Goal: Task Accomplishment & Management: Manage account settings

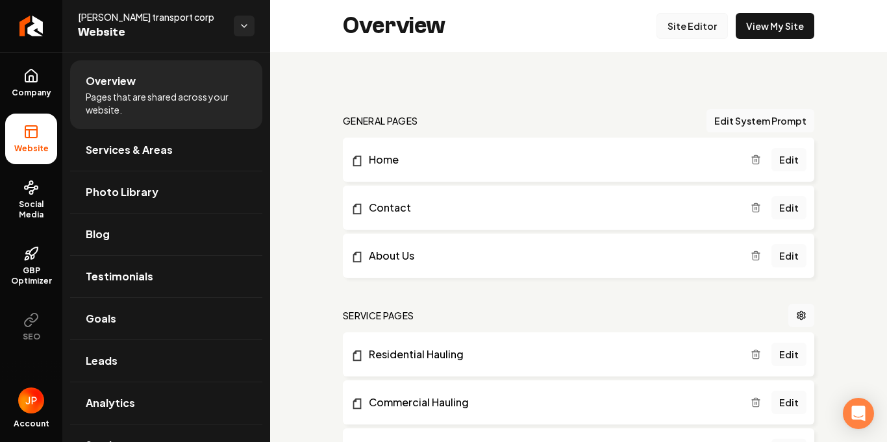
click at [685, 31] on link "Site Editor" at bounding box center [692, 26] width 71 height 26
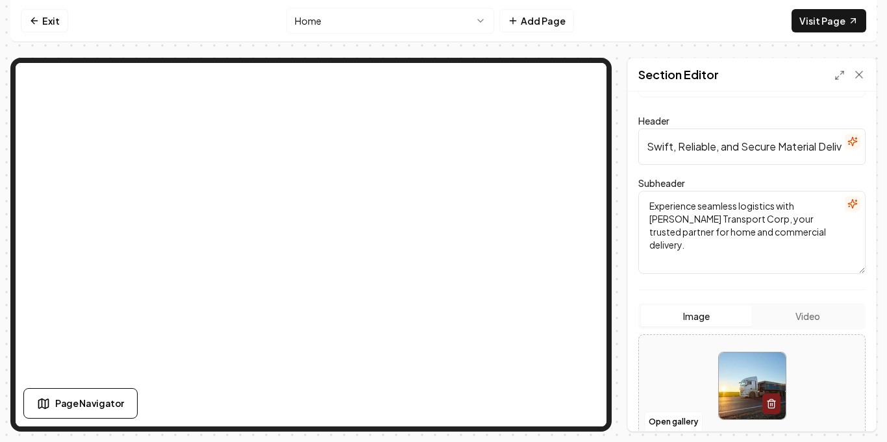
scroll to position [58, 0]
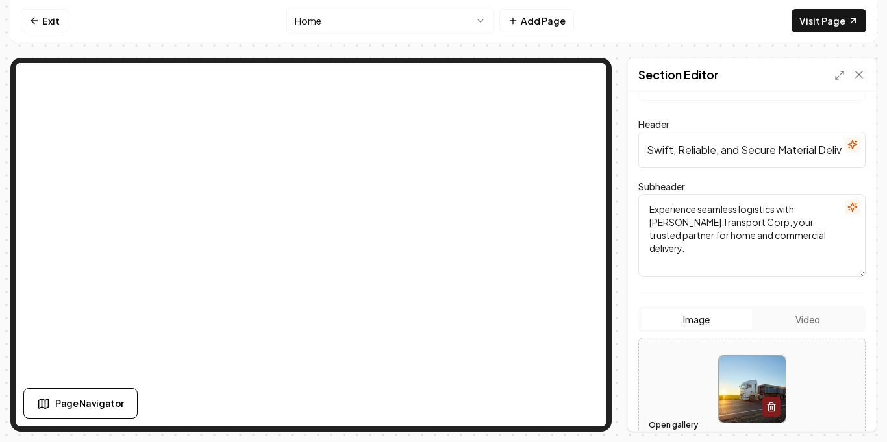
click at [9, 277] on div "Computer Required This feature is only available on a computer. Please switch t…" at bounding box center [443, 221] width 887 height 442
click at [761, 397] on img at bounding box center [752, 389] width 67 height 67
type input "**********"
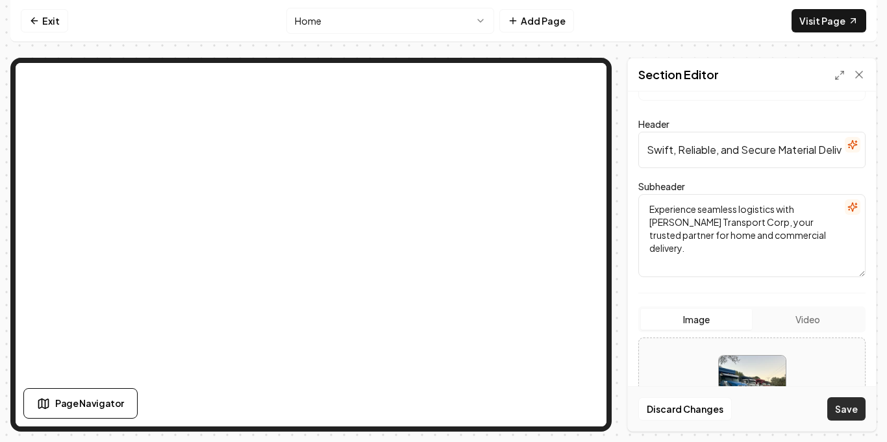
click at [842, 406] on button "Save" at bounding box center [846, 408] width 38 height 23
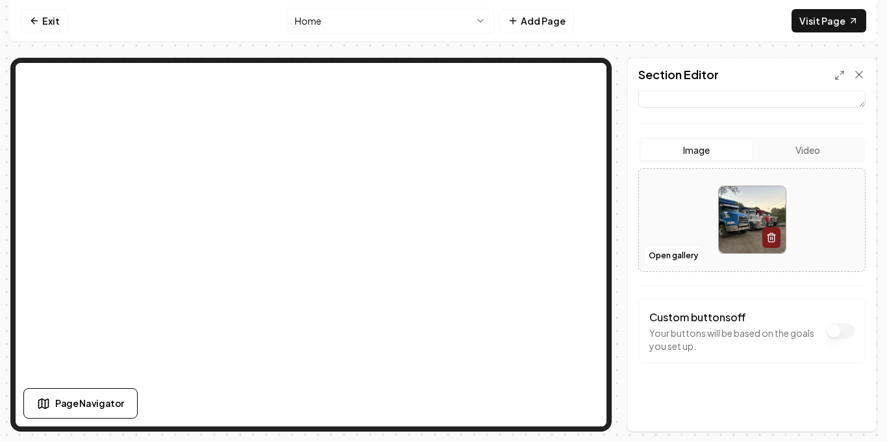
scroll to position [0, 0]
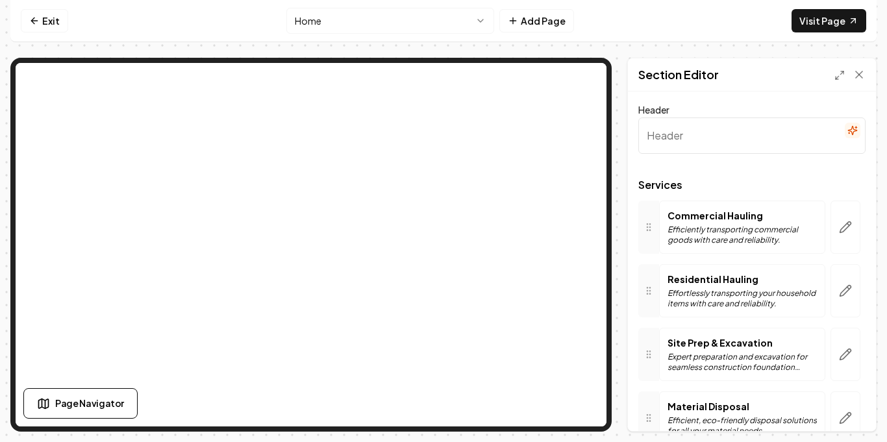
type input "Our Material Delivery Expertise"
click at [723, 357] on p "Expert preparation and excavation for seamless construction foundation success." at bounding box center [742, 362] width 149 height 21
click at [842, 408] on button "button" at bounding box center [846, 418] width 30 height 53
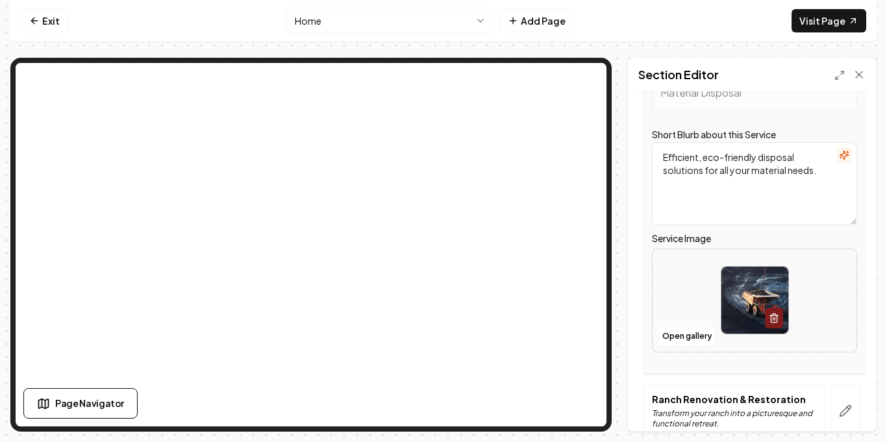
scroll to position [359, 0]
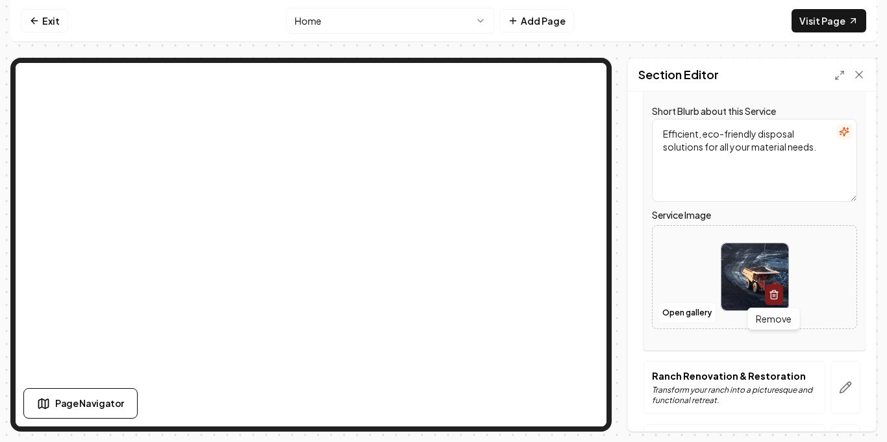
click at [770, 291] on icon "button" at bounding box center [774, 295] width 10 height 10
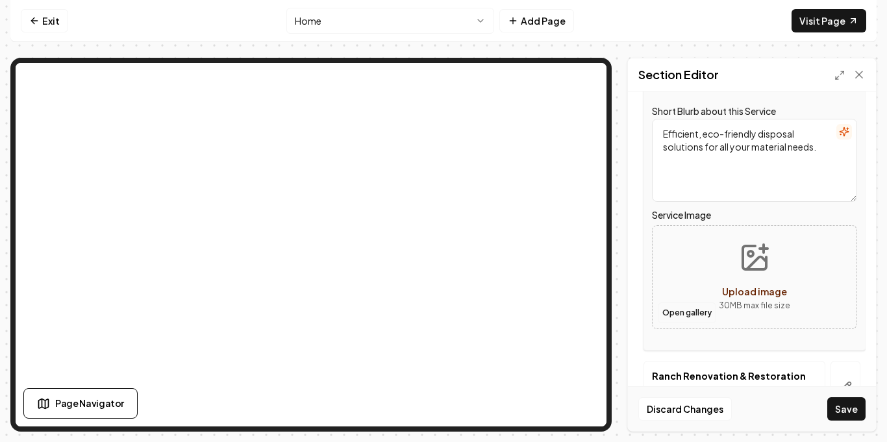
click at [696, 313] on button "Open gallery" at bounding box center [687, 313] width 58 height 21
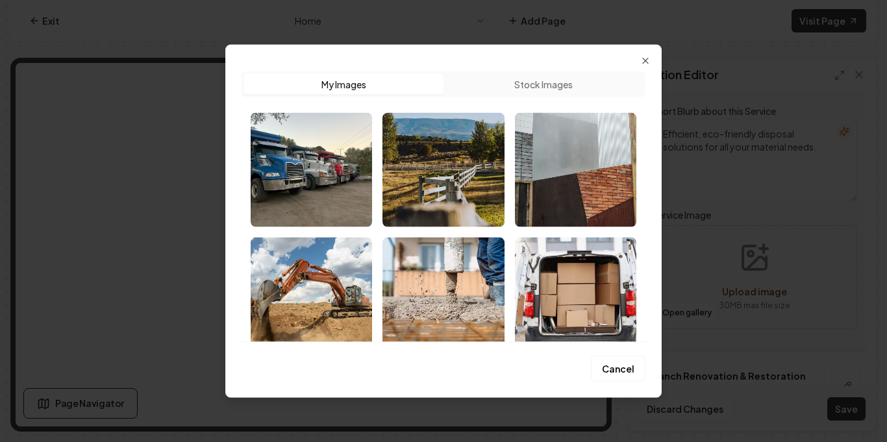
click at [652, 61] on div "Upload My Images Stock Images Cancel Close" at bounding box center [443, 221] width 436 height 354
click at [642, 58] on icon "button" at bounding box center [645, 60] width 10 height 10
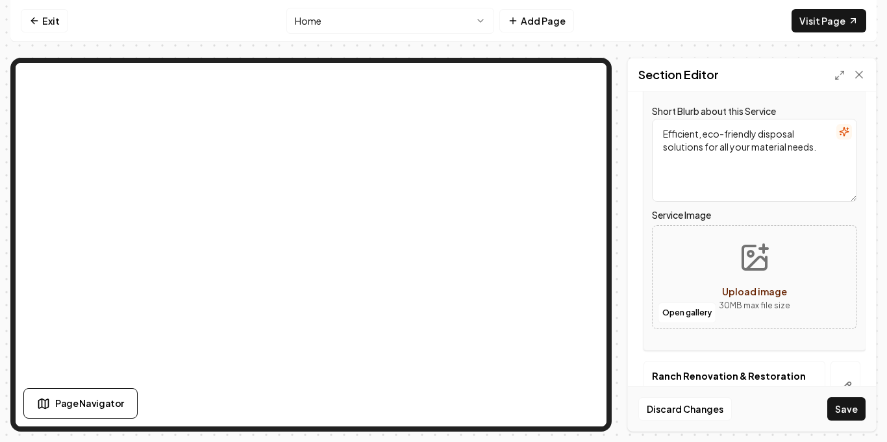
click at [791, 307] on button "Upload image 30 MB max file size" at bounding box center [755, 277] width 92 height 91
type input "**********"
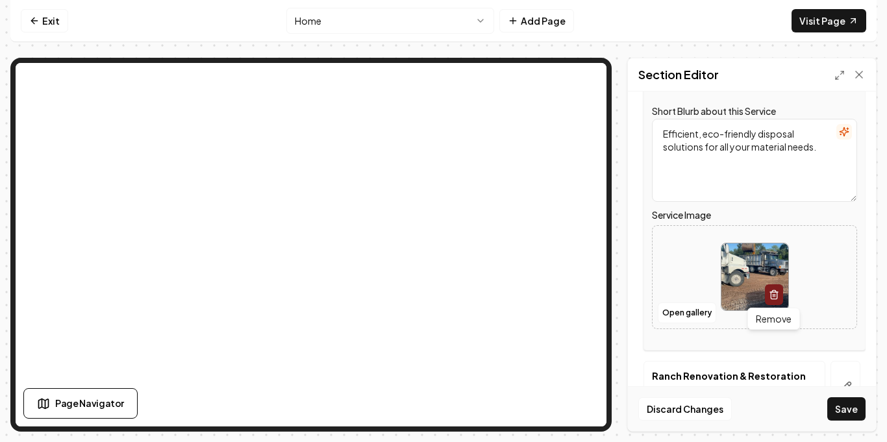
click at [772, 294] on icon "button" at bounding box center [774, 295] width 10 height 10
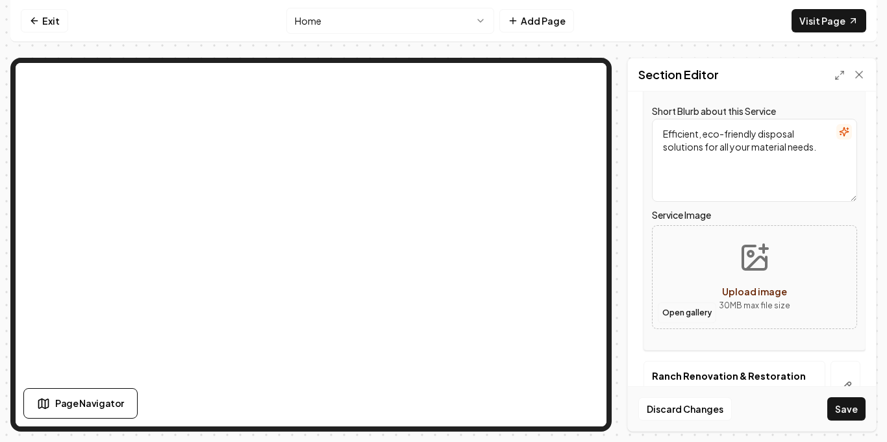
click at [683, 310] on button "Open gallery" at bounding box center [687, 313] width 58 height 21
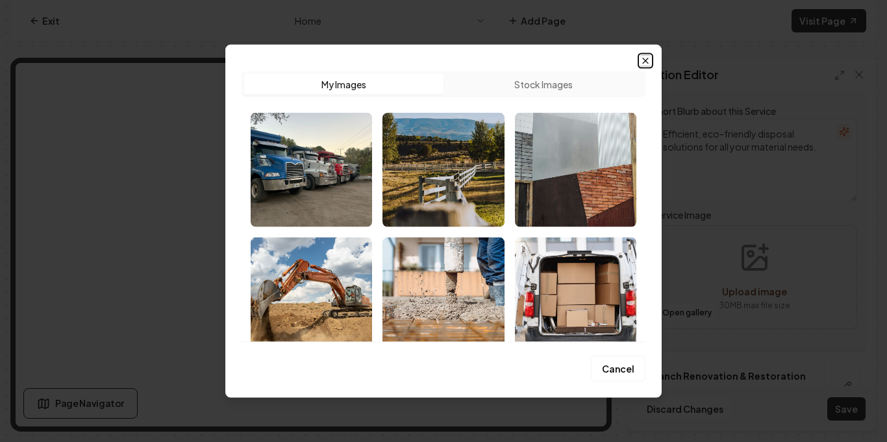
click at [644, 64] on icon "button" at bounding box center [645, 60] width 10 height 10
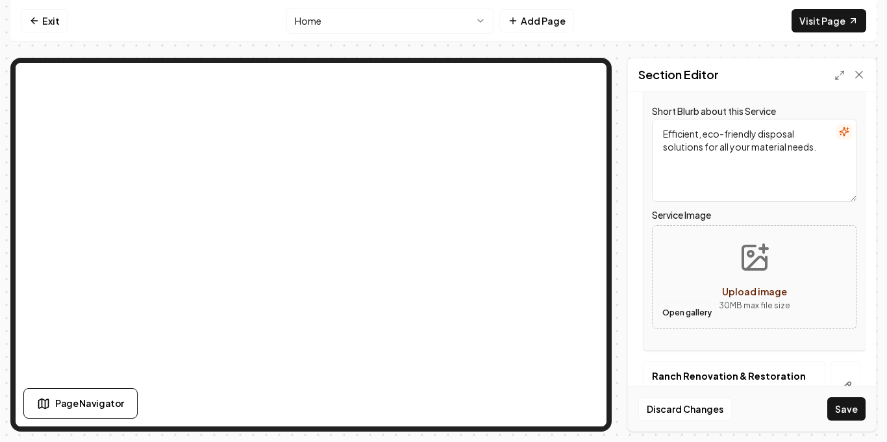
click at [679, 310] on button "Open gallery" at bounding box center [687, 313] width 58 height 21
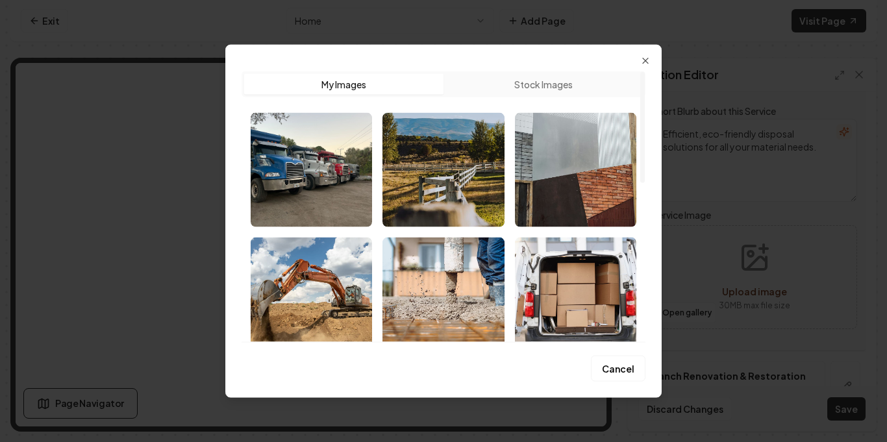
click at [405, 82] on button "My Images" at bounding box center [343, 83] width 199 height 21
click at [647, 63] on icon "button" at bounding box center [645, 60] width 10 height 10
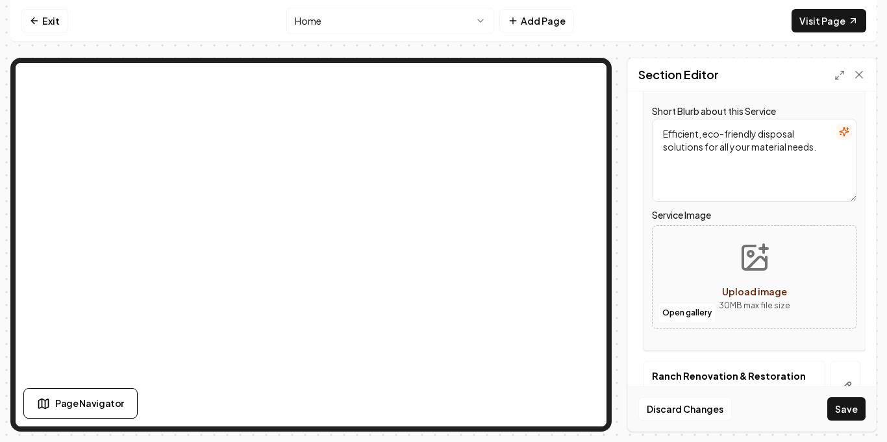
click at [759, 279] on button "Upload image 30 MB max file size" at bounding box center [755, 277] width 92 height 91
click at [724, 257] on button "Upload image 30 MB max file size" at bounding box center [755, 277] width 92 height 91
type input "**********"
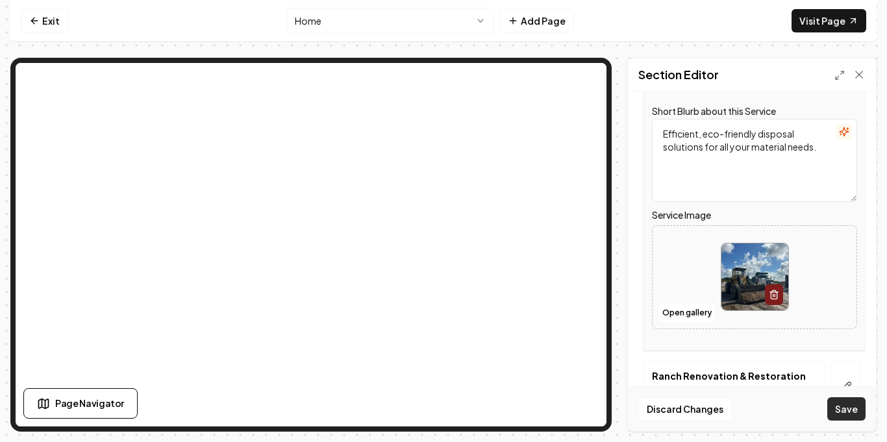
click at [841, 405] on button "Save" at bounding box center [846, 408] width 38 height 23
click at [691, 137] on textarea "Efficient, eco-friendly disposal solutions for all your material needs." at bounding box center [754, 160] width 205 height 83
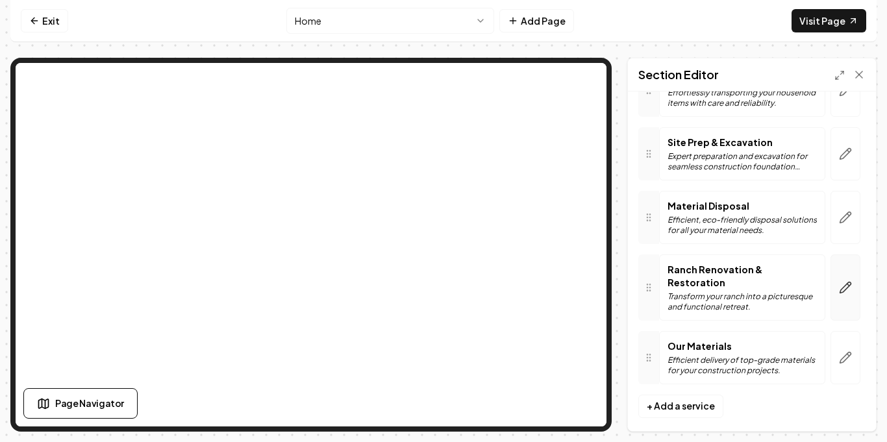
click at [848, 271] on button "button" at bounding box center [846, 288] width 30 height 66
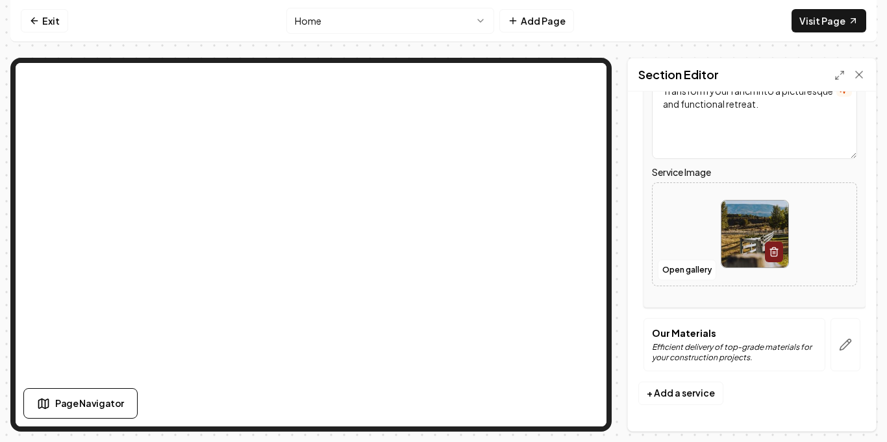
scroll to position [460, 0]
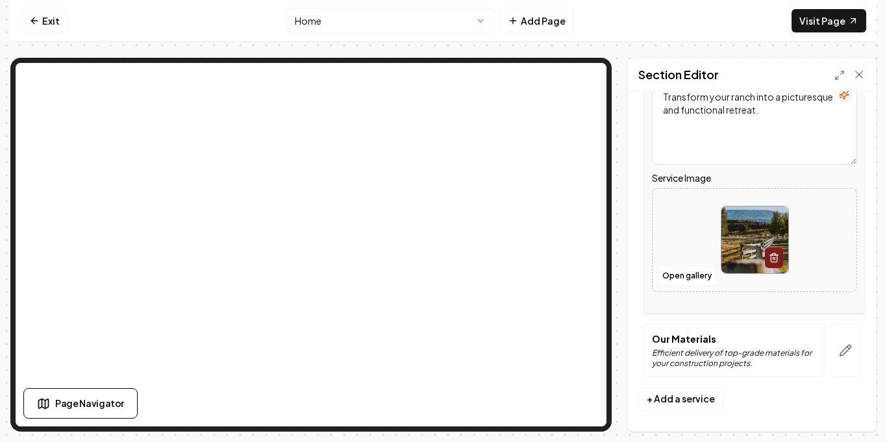
click at [735, 350] on p "Efficient delivery of top-grade materials for your construction projects." at bounding box center [734, 358] width 165 height 21
click at [792, 355] on p "Efficient delivery of top-grade materials for your construction projects." at bounding box center [734, 358] width 165 height 21
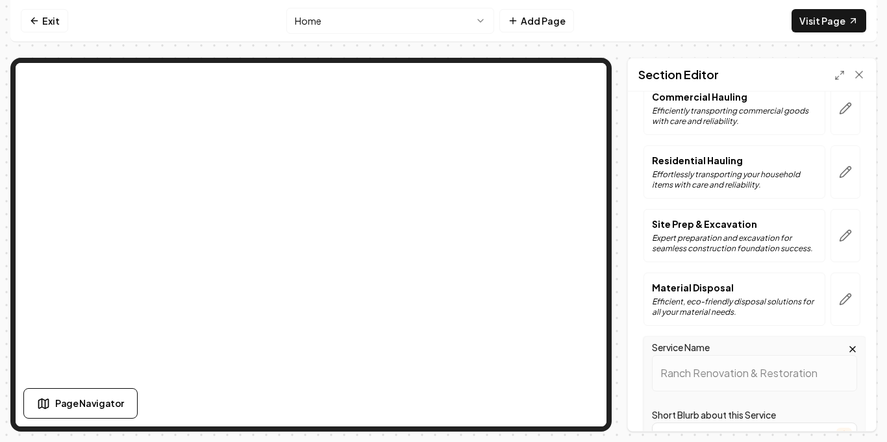
scroll to position [118, 0]
click at [798, 239] on p "Expert preparation and excavation for seamless construction foundation success." at bounding box center [734, 244] width 165 height 21
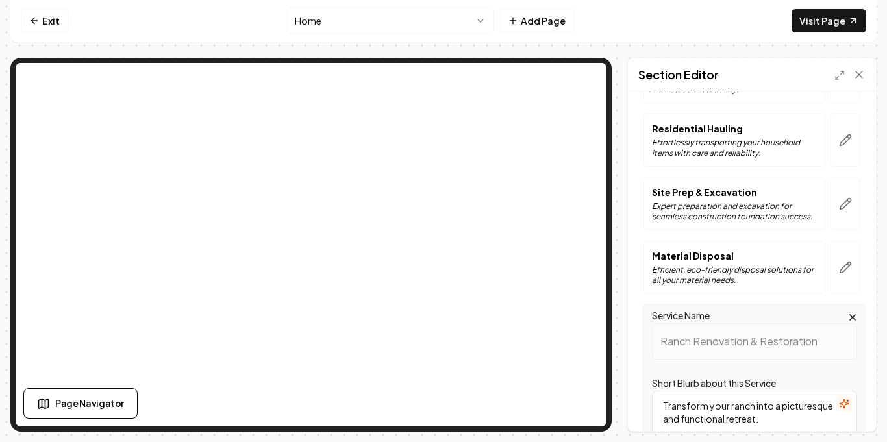
scroll to position [155, 0]
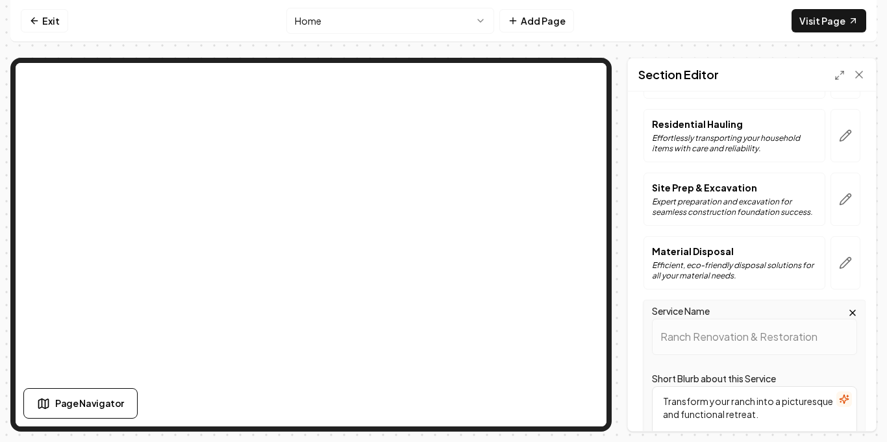
click at [736, 216] on p "Expert preparation and excavation for seamless construction foundation success." at bounding box center [734, 207] width 165 height 21
click at [834, 199] on button "button" at bounding box center [846, 199] width 30 height 53
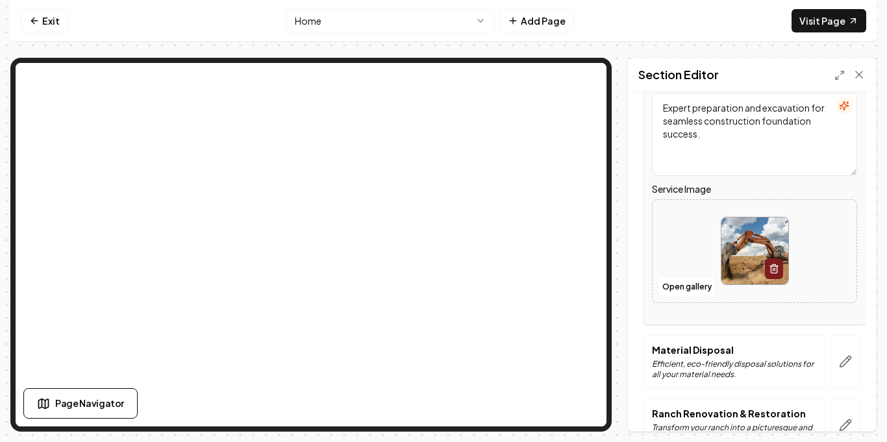
scroll to position [324, 0]
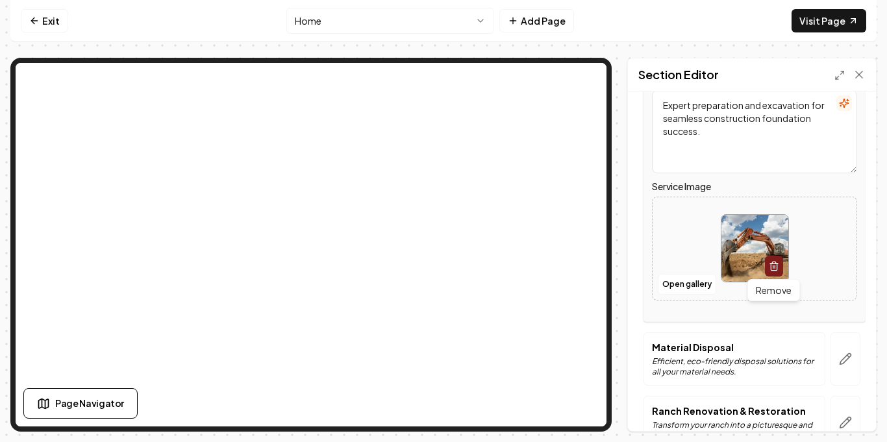
click at [770, 262] on icon "button" at bounding box center [774, 266] width 10 height 10
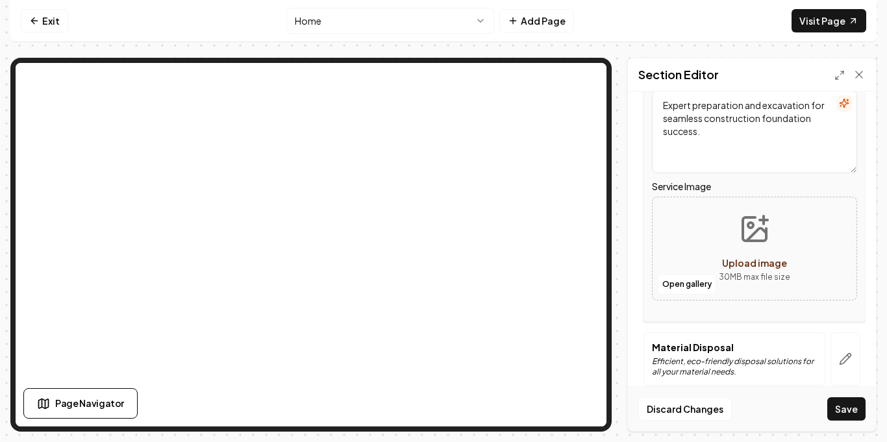
click at [761, 258] on span "Upload image" at bounding box center [754, 263] width 65 height 12
click at [766, 236] on icon "Upload image" at bounding box center [754, 229] width 23 height 23
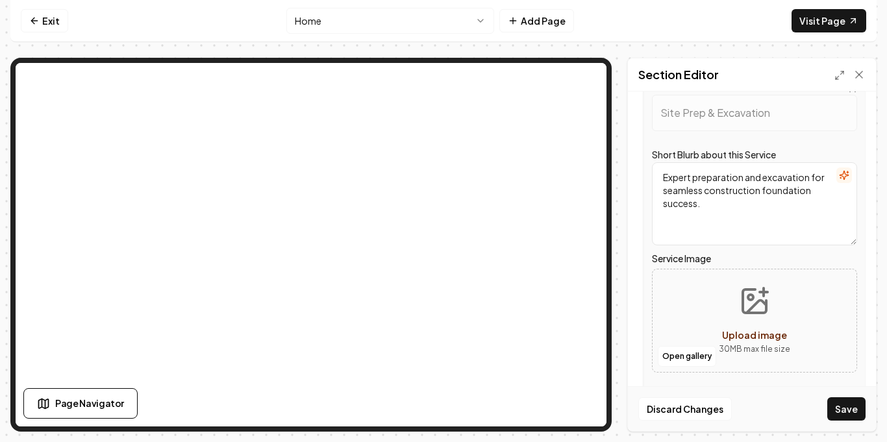
scroll to position [241, 0]
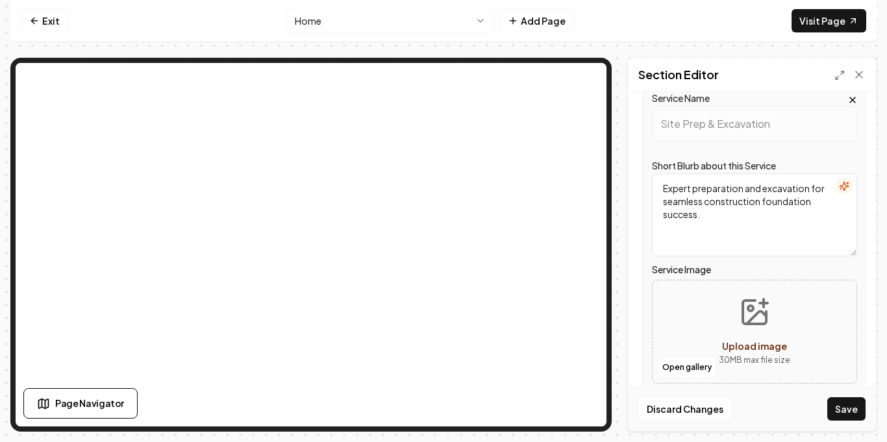
click at [743, 315] on icon "Upload image" at bounding box center [754, 312] width 23 height 23
type input "**********"
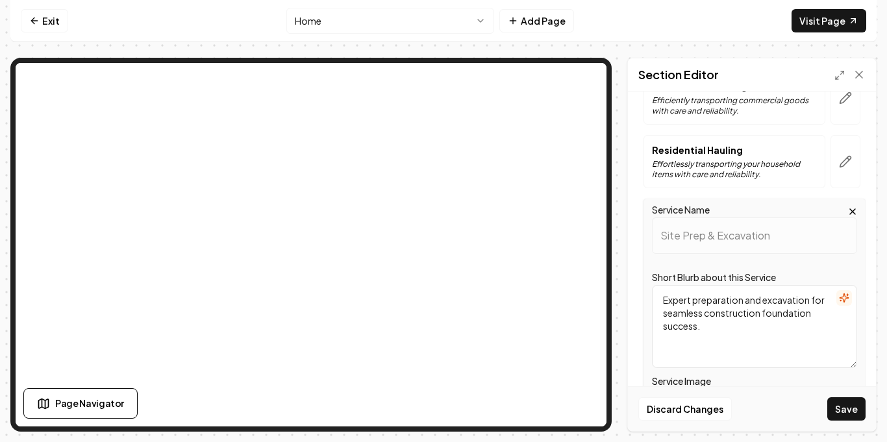
scroll to position [129, 0]
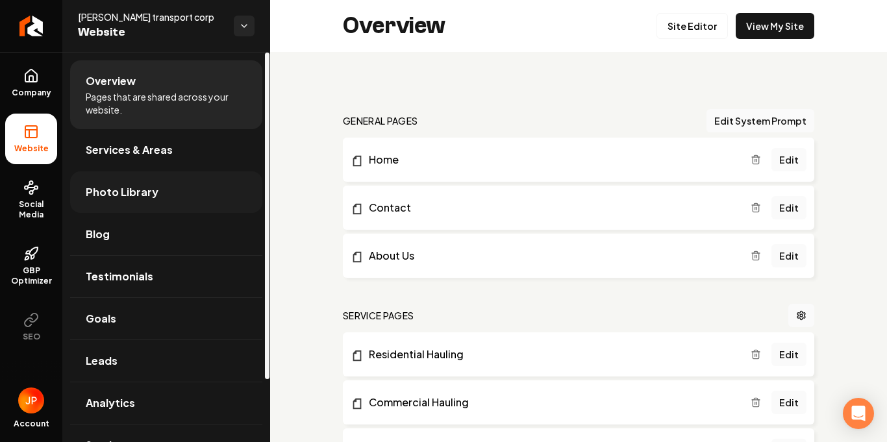
click at [172, 189] on link "Photo Library" at bounding box center [166, 192] width 192 height 42
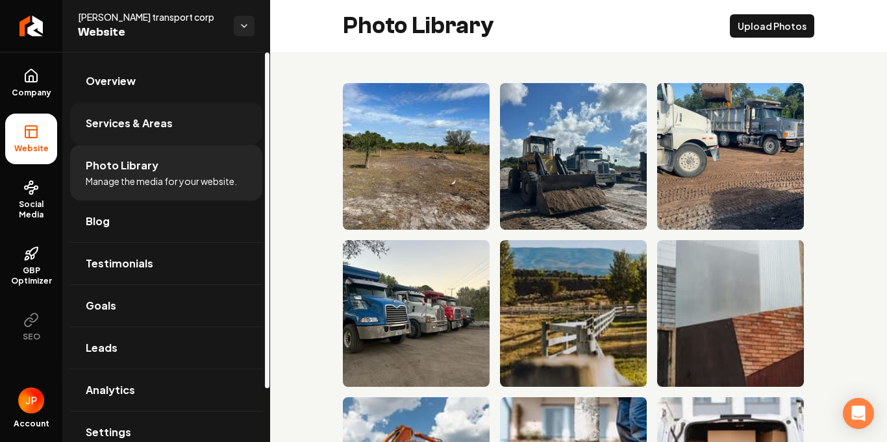
click at [132, 106] on link "Services & Areas" at bounding box center [166, 124] width 192 height 42
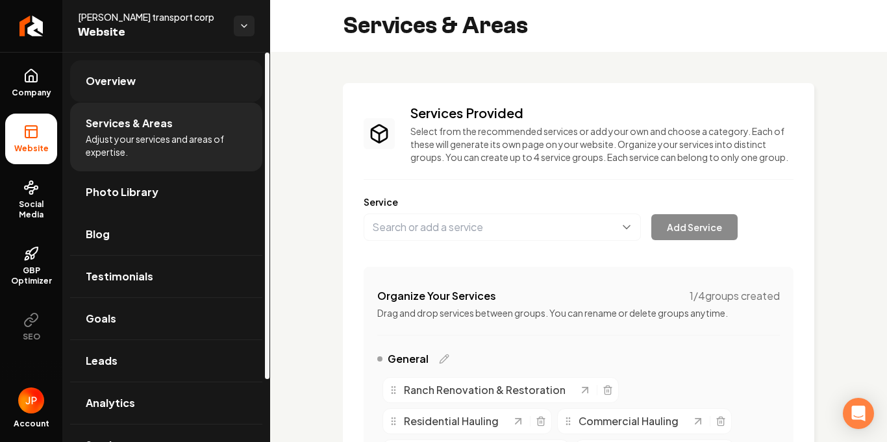
click at [110, 85] on span "Overview" at bounding box center [111, 81] width 50 height 16
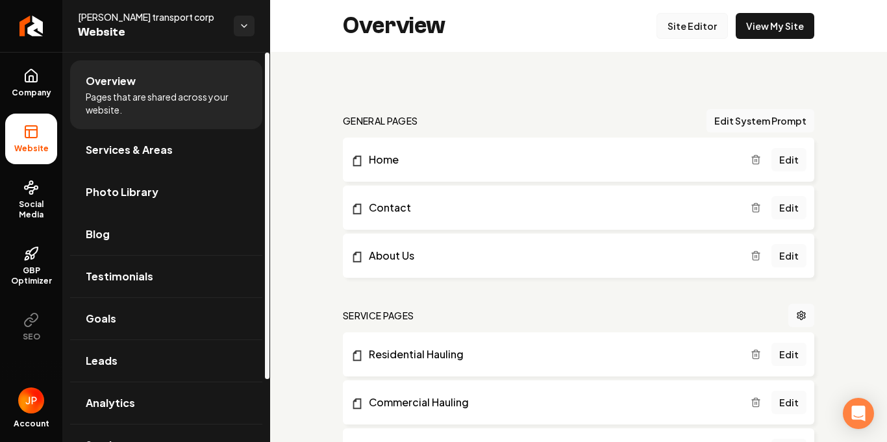
click at [706, 27] on link "Site Editor" at bounding box center [692, 26] width 71 height 26
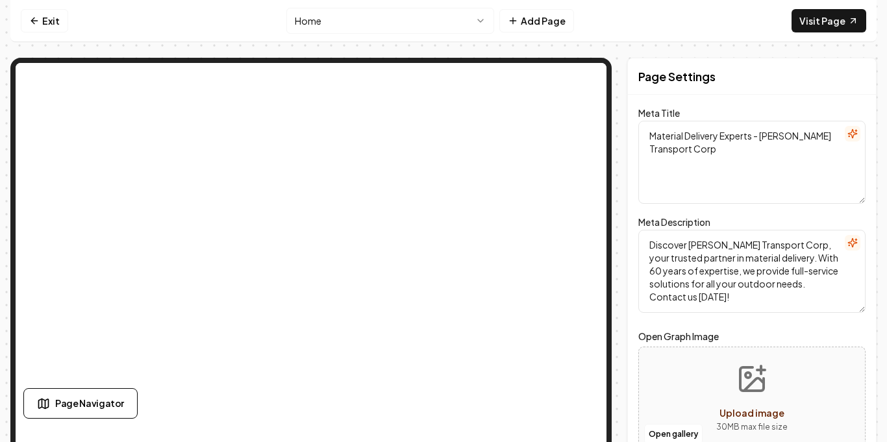
scroll to position [22, 0]
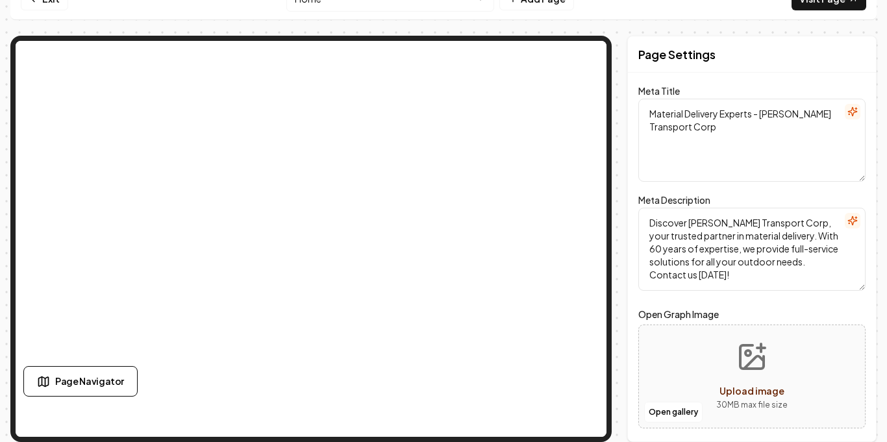
click at [809, 363] on div "Open gallery Upload image 30 MB max file size" at bounding box center [751, 377] width 227 height 104
type input "**********"
click at [770, 247] on textarea "Discover [PERSON_NAME] Transport Corp, your trusted partner in material deliver…" at bounding box center [751, 249] width 227 height 83
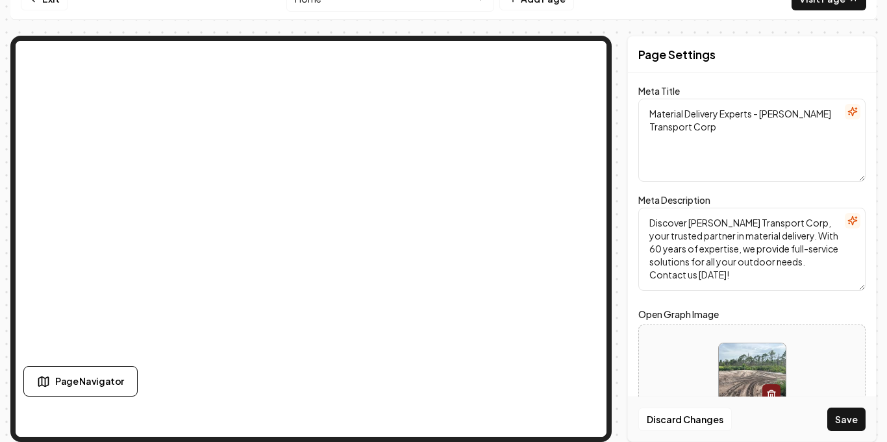
click at [798, 234] on textarea "Discover [PERSON_NAME] Transport Corp, your trusted partner in material deliver…" at bounding box center [751, 249] width 227 height 83
click at [758, 268] on textarea "Discover Ramos Transport Corp, your trusted partner in material delivery. With …" at bounding box center [751, 249] width 227 height 83
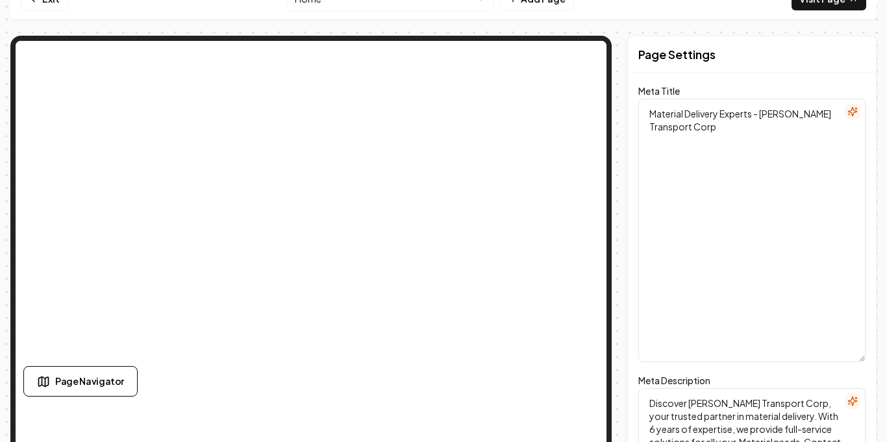
scroll to position [0, 0]
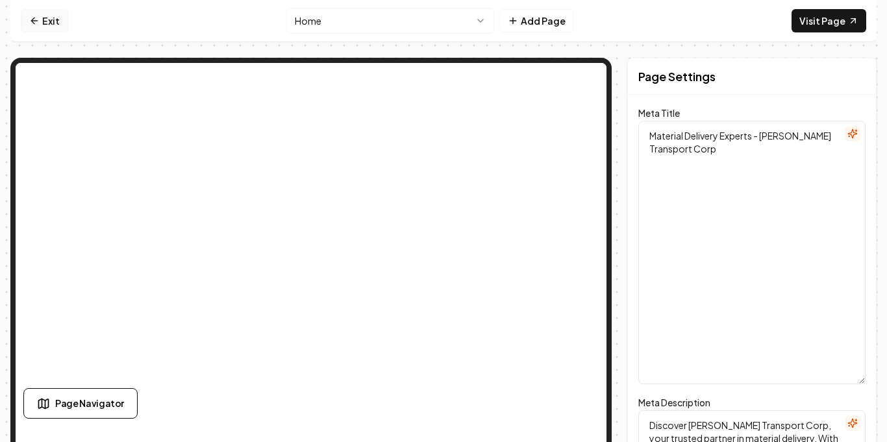
type textarea "Discover Ramos Transport Corp, your trusted partner in material delivery. With …"
click at [58, 21] on link "Exit" at bounding box center [44, 20] width 47 height 23
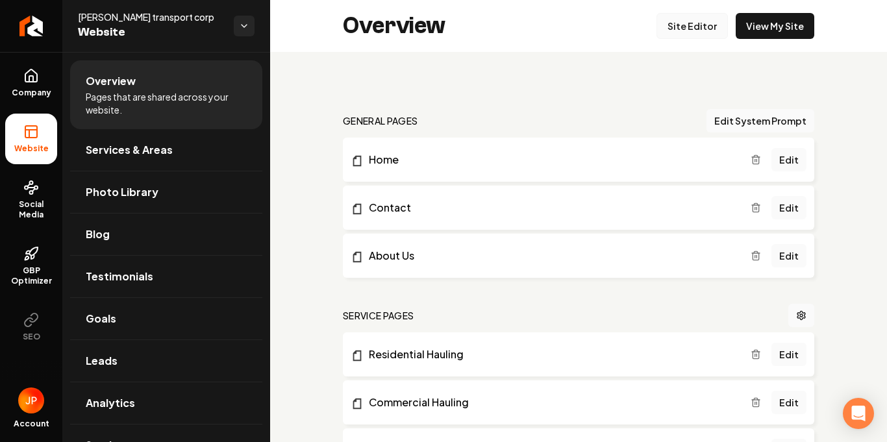
click at [702, 18] on link "Site Editor" at bounding box center [692, 26] width 71 height 26
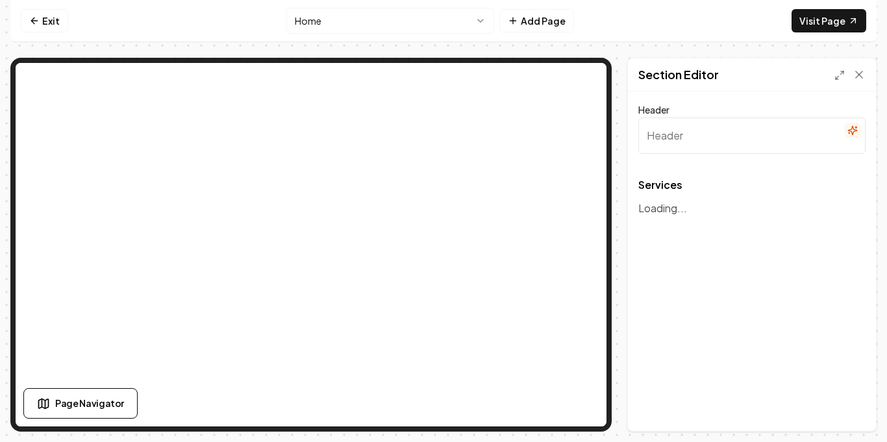
type input "Our Material Delivery Expertise"
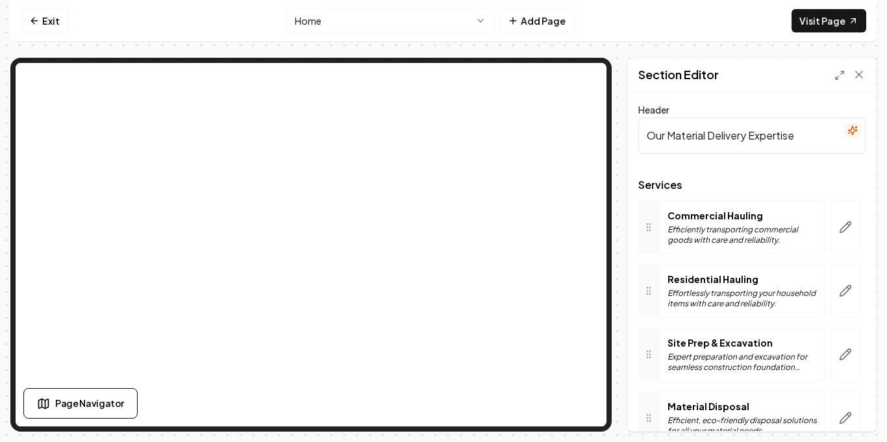
click at [818, 359] on div "Site Prep & Excavation Expert preparation and excavation for seamless construct…" at bounding box center [742, 354] width 166 height 53
click at [833, 357] on button "button" at bounding box center [846, 354] width 30 height 53
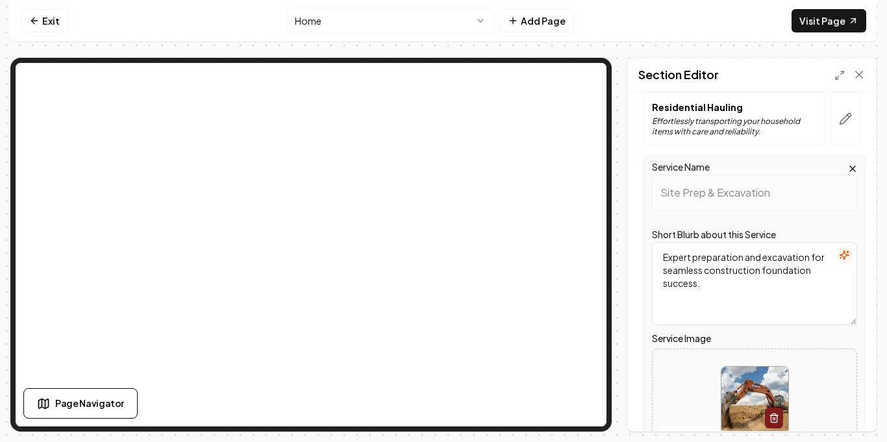
scroll to position [173, 0]
click at [745, 306] on textarea "Expert preparation and excavation for seamless construction foundation success." at bounding box center [754, 283] width 205 height 83
click at [777, 422] on icon "button" at bounding box center [774, 417] width 10 height 10
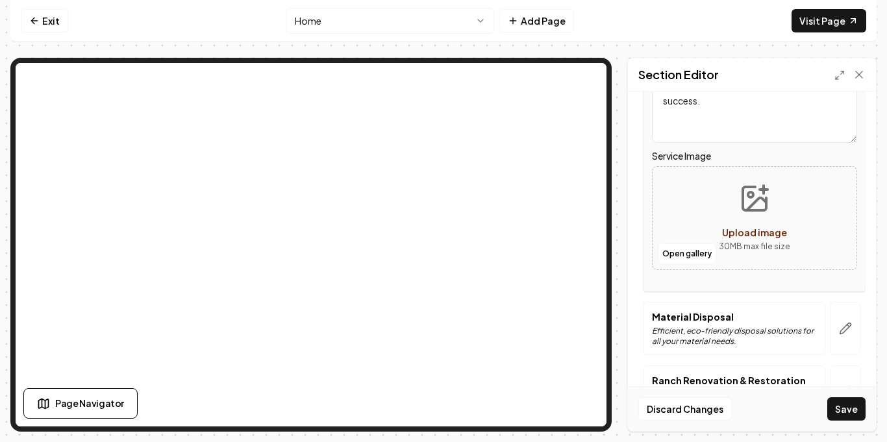
scroll to position [365, 0]
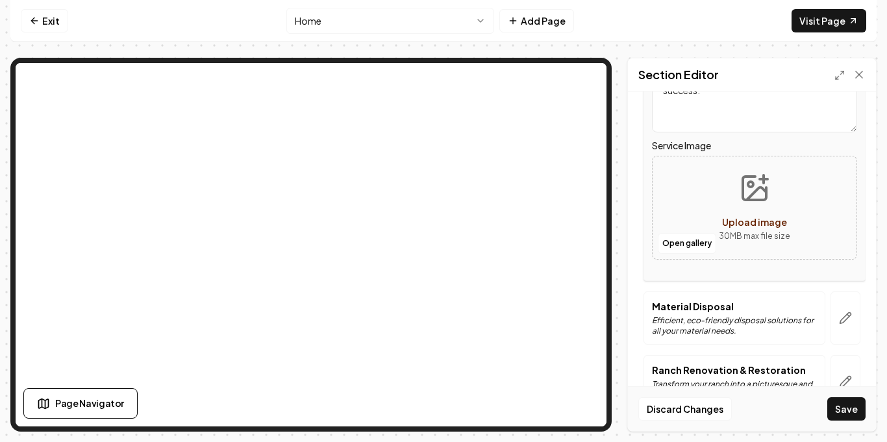
click at [738, 194] on button "Upload image 30 MB max file size" at bounding box center [755, 207] width 92 height 91
type input "**********"
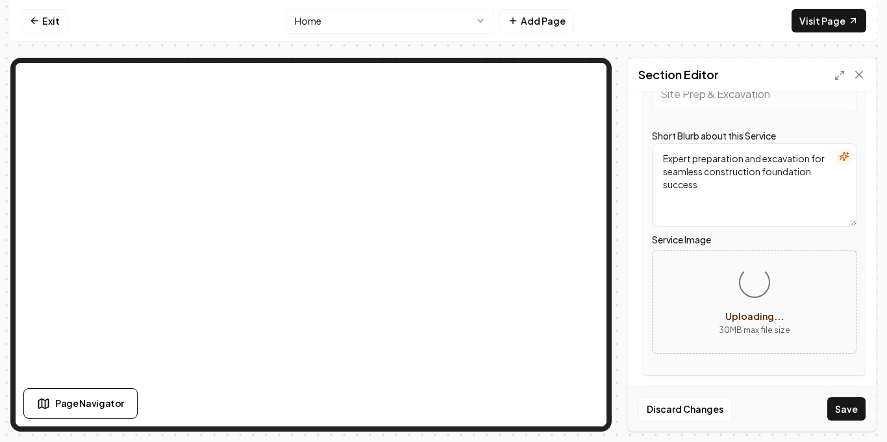
scroll to position [270, 0]
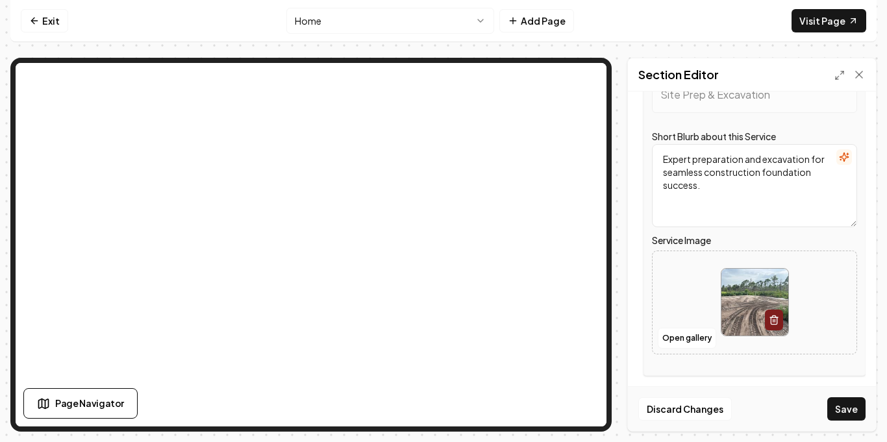
click at [727, 190] on textarea "Expert preparation and excavation for seamless construction foundation success." at bounding box center [754, 185] width 205 height 83
type textarea "Expert preparation and excavation for seamless construction foundations."
click at [838, 407] on button "Save" at bounding box center [846, 408] width 38 height 23
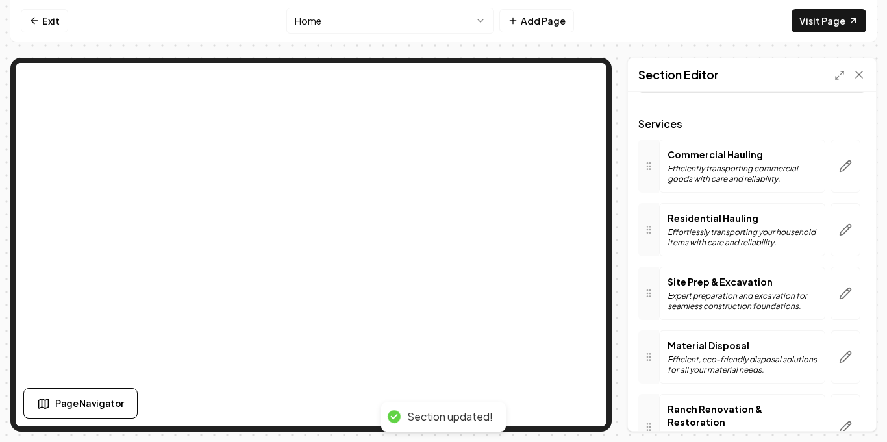
scroll to position [58, 0]
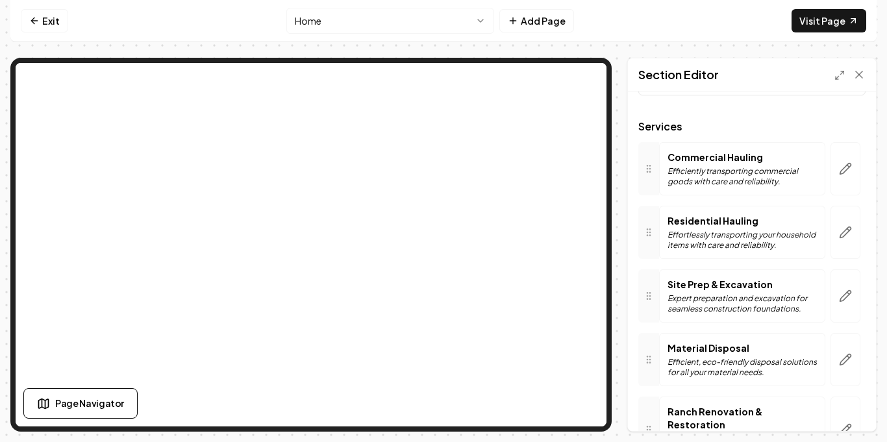
click at [650, 172] on icon at bounding box center [649, 169] width 10 height 10
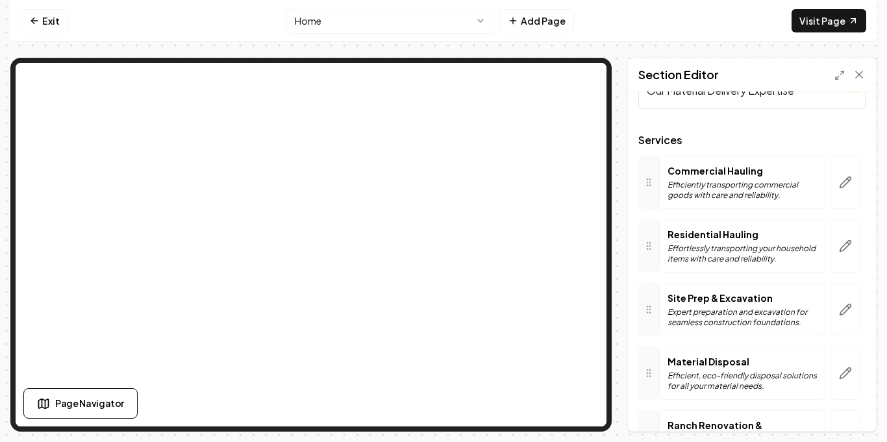
scroll to position [0, 0]
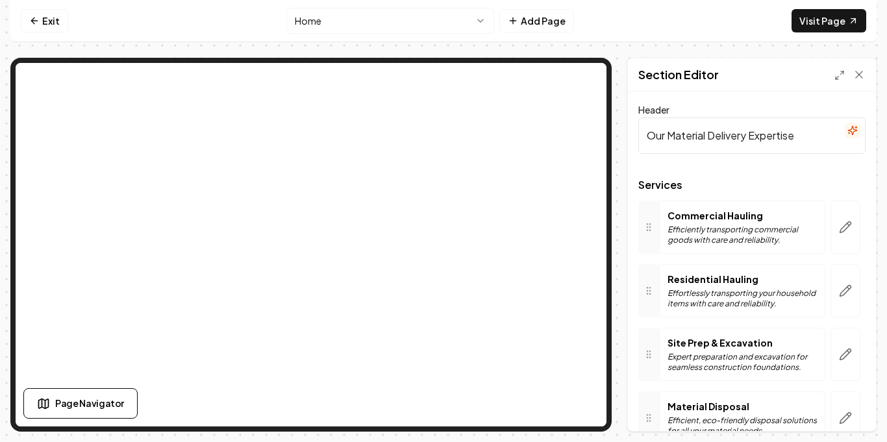
click at [646, 292] on icon at bounding box center [649, 291] width 10 height 10
click at [839, 301] on button "button" at bounding box center [846, 290] width 30 height 53
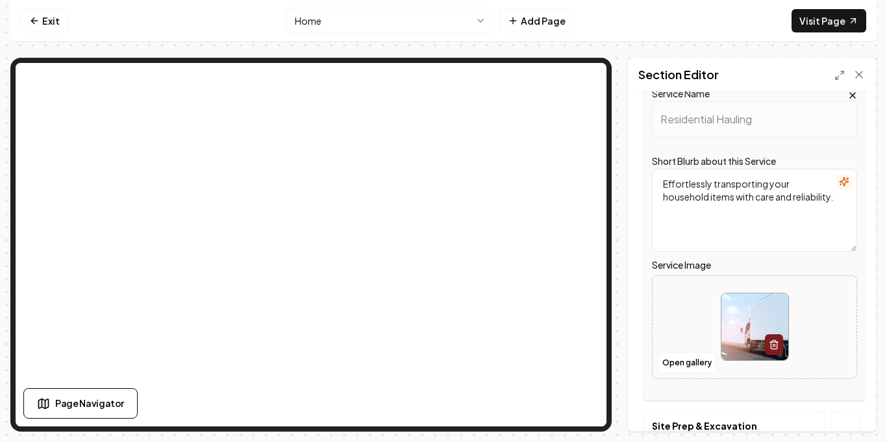
scroll to position [182, 0]
click at [719, 205] on textarea "Effortlessly transporting your household items with care and reliability." at bounding box center [754, 209] width 205 height 83
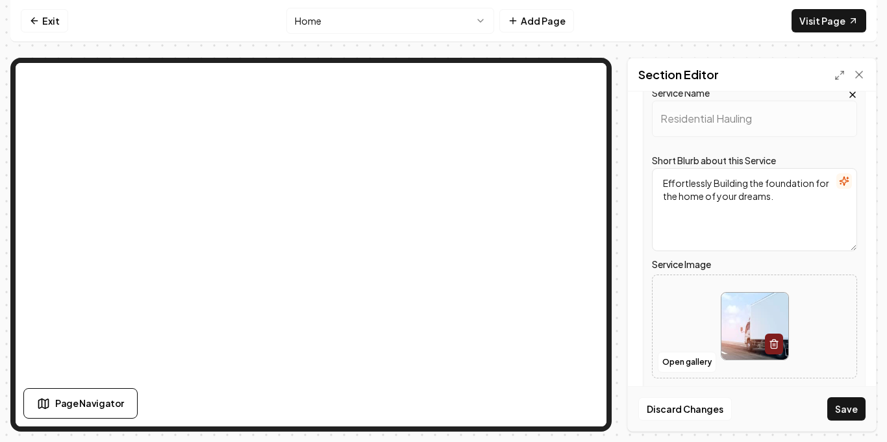
click at [742, 201] on textarea "Effortlessly Building the foundation for the home of your dreams." at bounding box center [754, 209] width 205 height 83
click at [765, 191] on textarea "Effortlessly Building the foundation for the home of your Dreams." at bounding box center [754, 209] width 205 height 83
click at [768, 190] on textarea "Effortlessly Building the foundation for the home of your Dreams." at bounding box center [754, 209] width 205 height 83
click at [768, 184] on textarea "Effortlessly Building the foundation for the home of your Dreams." at bounding box center [754, 209] width 205 height 83
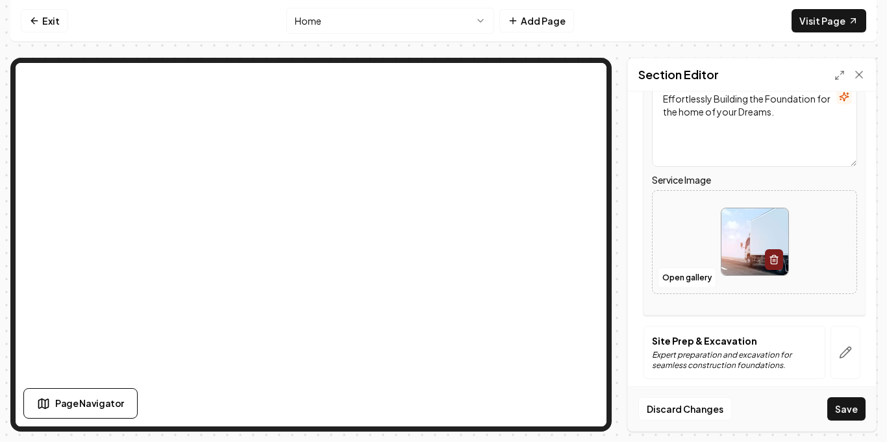
scroll to position [270, 0]
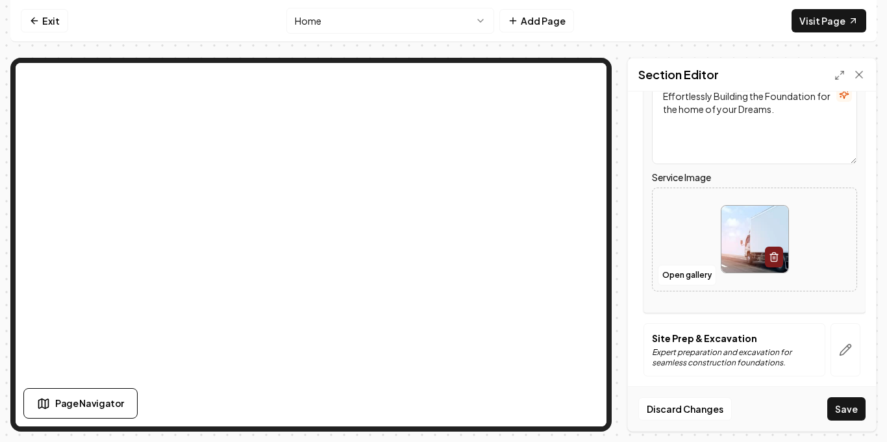
click at [685, 115] on textarea "Effortlessly Building the Foundation for the home of your Dreams." at bounding box center [754, 122] width 205 height 83
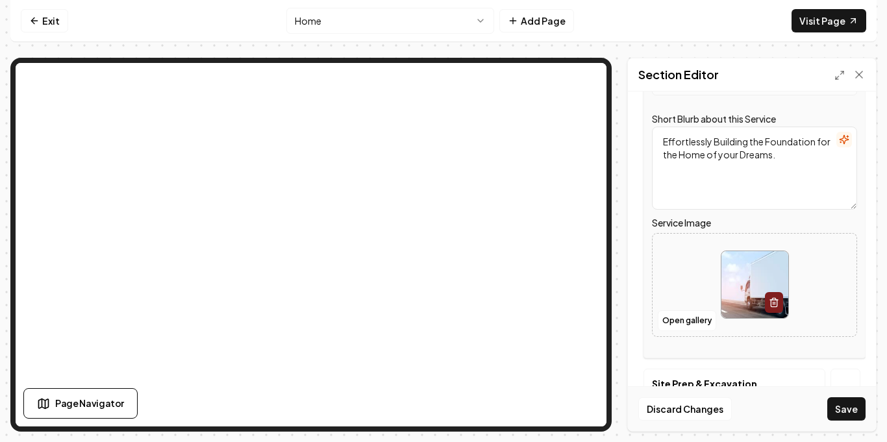
scroll to position [221, 0]
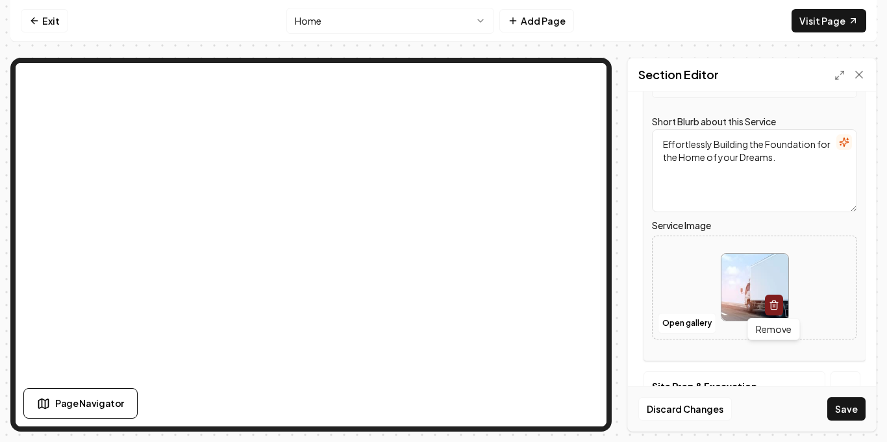
type textarea "Effortlessly Building the Foundation for the Home of your Dreams."
click at [777, 307] on icon "button" at bounding box center [774, 306] width 6 height 7
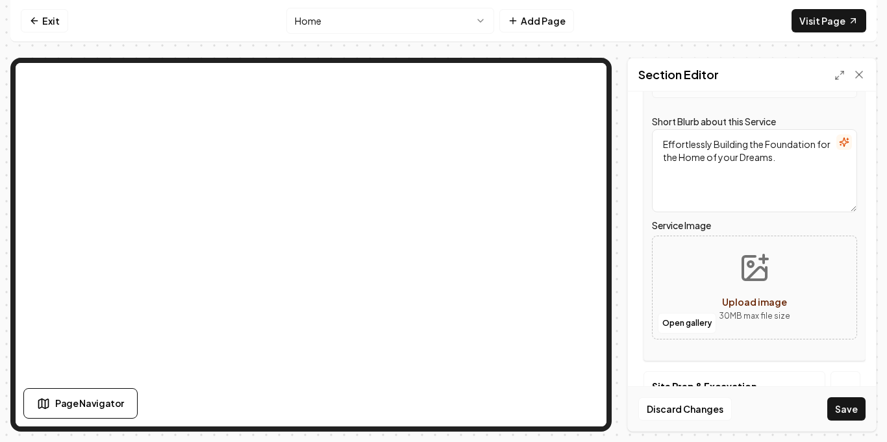
click at [744, 288] on button "Upload image 30 MB max file size" at bounding box center [755, 287] width 92 height 91
type input "**********"
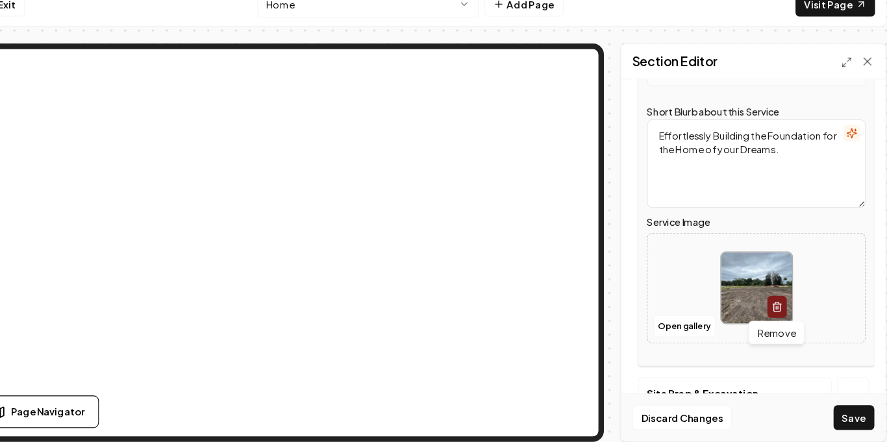
click at [774, 300] on icon "button" at bounding box center [774, 305] width 10 height 10
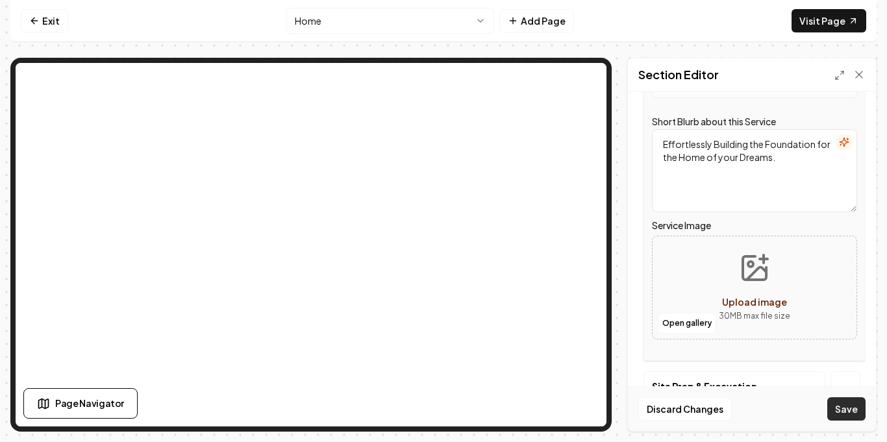
click at [855, 416] on button "Save" at bounding box center [846, 408] width 38 height 23
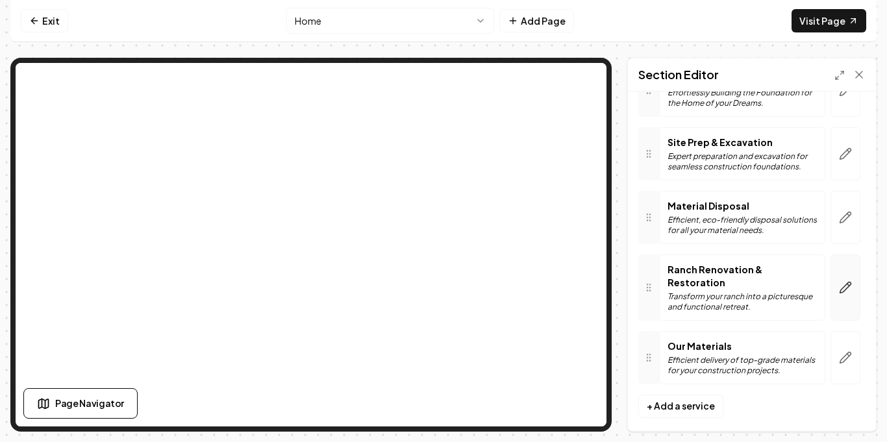
click at [839, 281] on icon "button" at bounding box center [845, 287] width 13 height 13
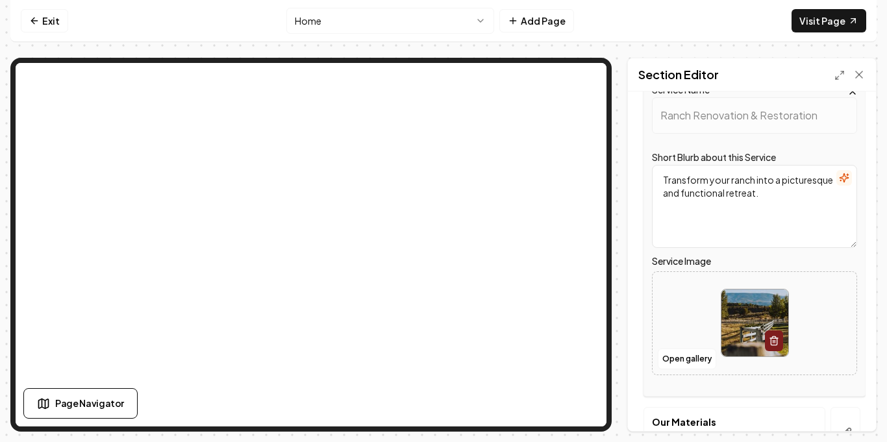
scroll to position [378, 0]
click at [772, 338] on icon "button" at bounding box center [774, 339] width 10 height 10
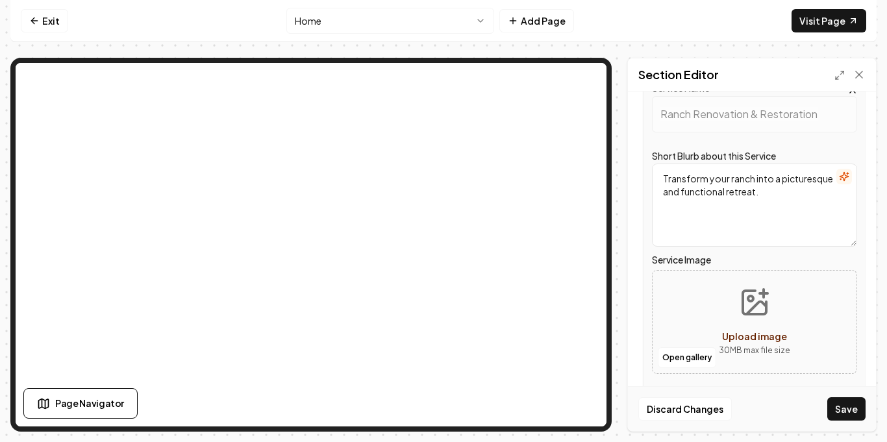
click at [735, 336] on span "Upload image" at bounding box center [754, 337] width 65 height 12
type input "**********"
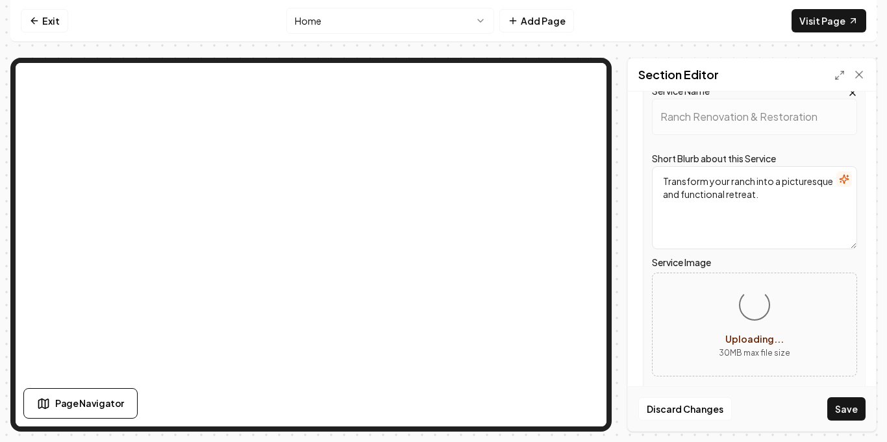
scroll to position [466, 0]
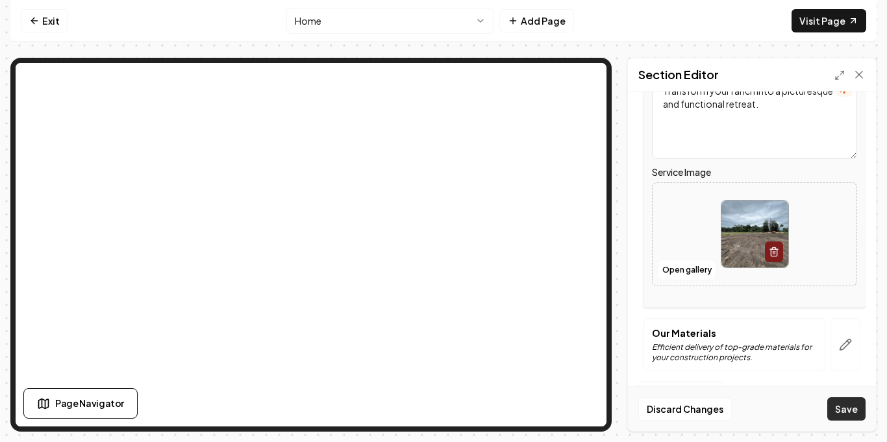
click at [844, 399] on button "Save" at bounding box center [846, 408] width 38 height 23
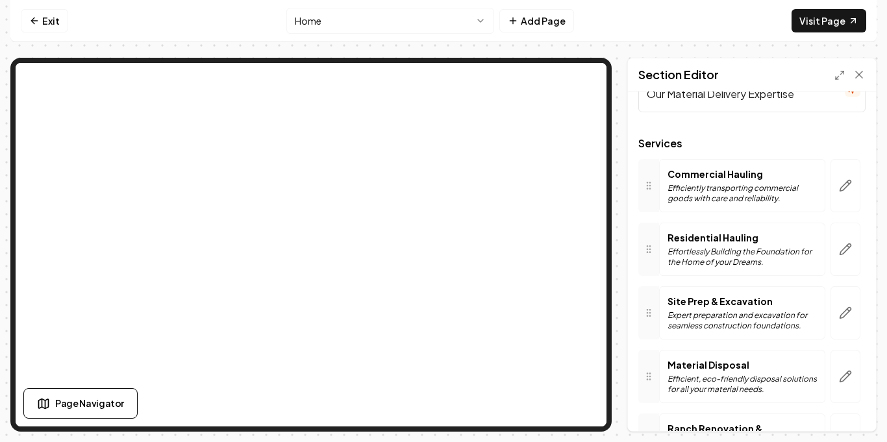
scroll to position [0, 0]
